Goal: Information Seeking & Learning: Learn about a topic

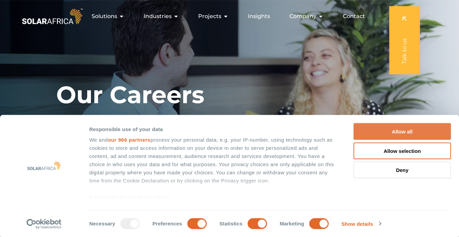
click at [406, 133] on button "Allow all" at bounding box center [401, 131] width 97 height 17
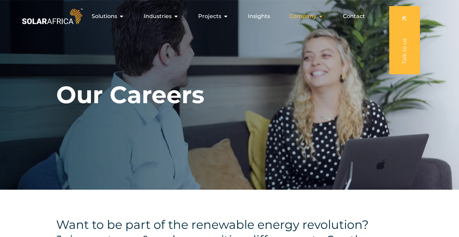
click at [315, 17] on span "Company" at bounding box center [302, 16] width 27 height 8
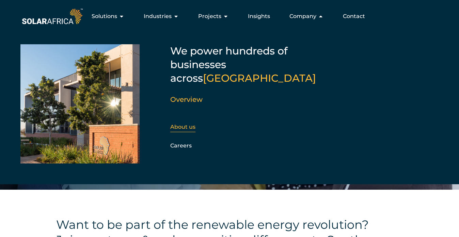
click at [179, 123] on link "About us" at bounding box center [182, 126] width 25 height 6
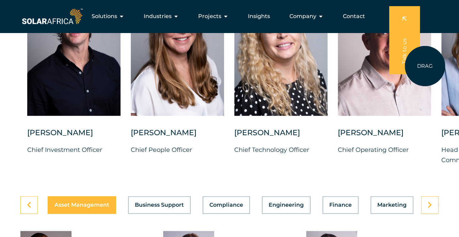
scroll to position [1735, 0]
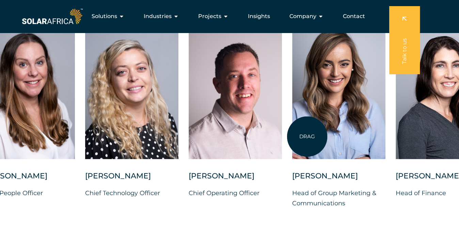
drag, startPoint x: 446, startPoint y: 136, endPoint x: 306, endPoint y: 136, distance: 140.1
click at [306, 136] on div at bounding box center [338, 90] width 93 height 135
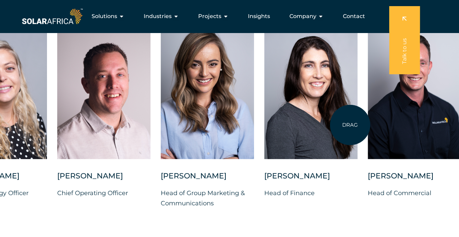
drag, startPoint x: 387, startPoint y: 121, endPoint x: 310, endPoint y: 125, distance: 77.7
click at [311, 125] on div at bounding box center [310, 90] width 93 height 135
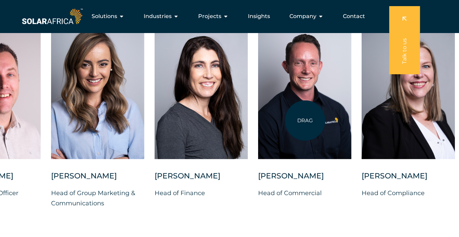
drag, startPoint x: 383, startPoint y: 114, endPoint x: 286, endPoint y: 120, distance: 97.5
click at [288, 120] on div at bounding box center [304, 90] width 93 height 135
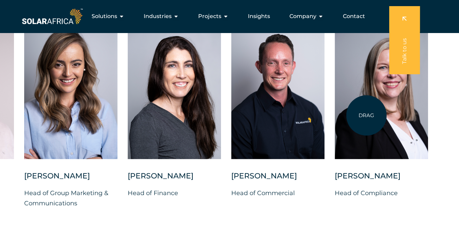
drag, startPoint x: 381, startPoint y: 112, endPoint x: 246, endPoint y: 120, distance: 135.3
click at [264, 120] on div "Charl Alheit Chief Investment Officer Candice Seggie Chief People Officer Suné …" at bounding box center [24, 121] width 882 height 196
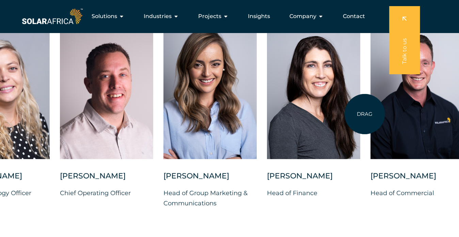
drag, startPoint x: 244, startPoint y: 121, endPoint x: 434, endPoint y: 112, distance: 190.7
click at [391, 112] on div "Charl Alheit Chief Investment Officer Candice Seggie Chief People Officer Suné …" at bounding box center [163, 121] width 882 height 196
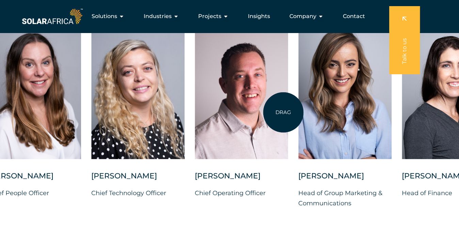
drag, startPoint x: 236, startPoint y: 111, endPoint x: 369, endPoint y: 113, distance: 133.4
click at [288, 112] on div at bounding box center [241, 90] width 93 height 135
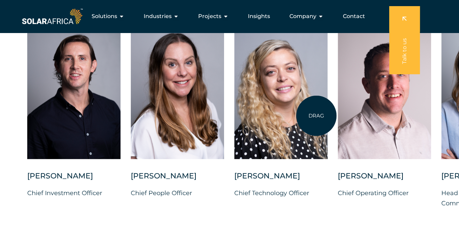
drag, startPoint x: 352, startPoint y: 118, endPoint x: 427, endPoint y: 119, distance: 74.5
click at [433, 118] on div "Charl Alheit Chief Investment Officer Candice Seggie Chief People Officer Suné …" at bounding box center [441, 121] width 882 height 196
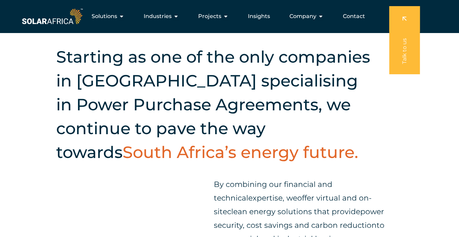
scroll to position [0, 0]
